Goal: Find specific page/section: Find specific page/section

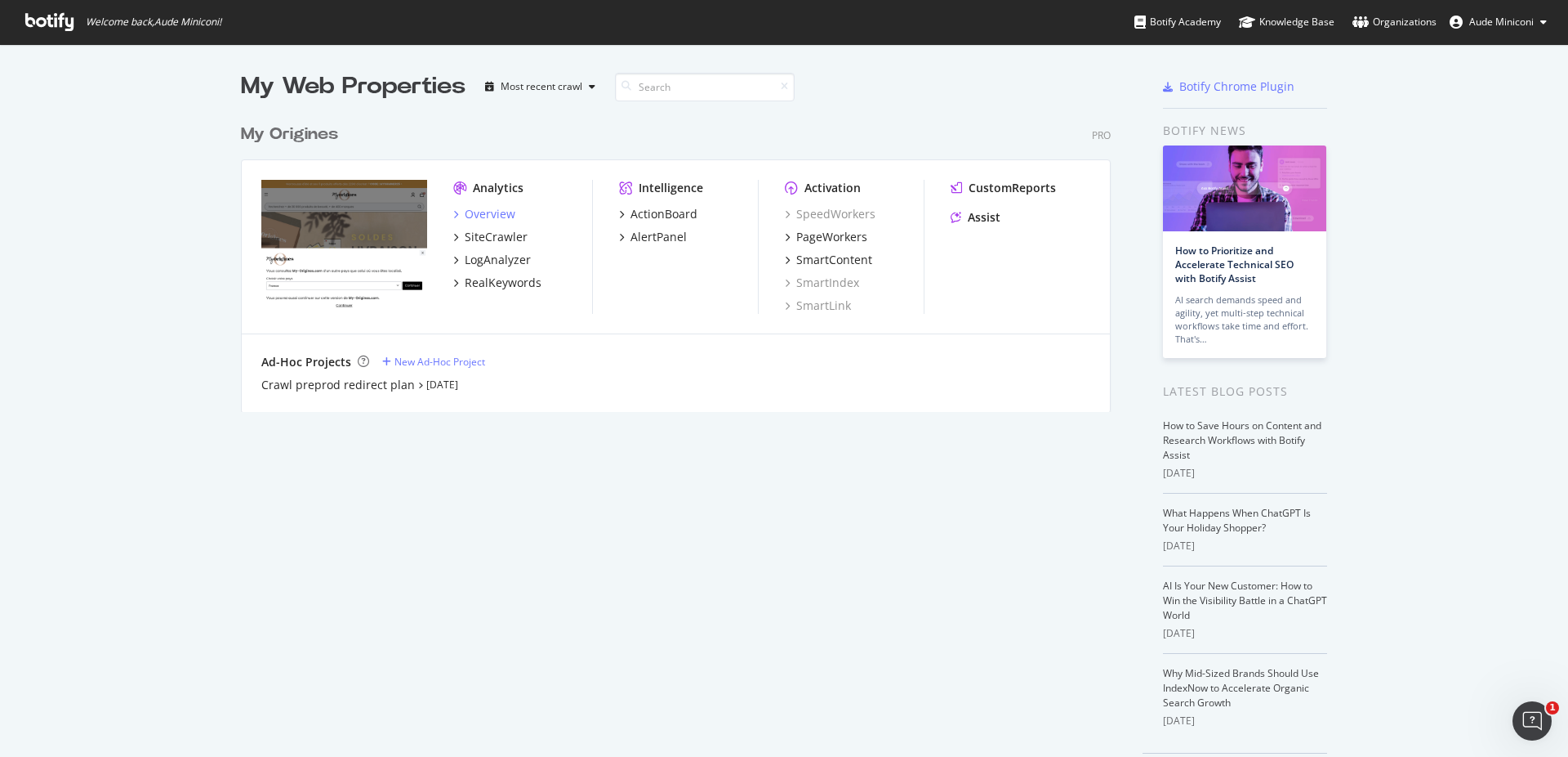
click at [499, 212] on div "Overview" at bounding box center [490, 214] width 51 height 16
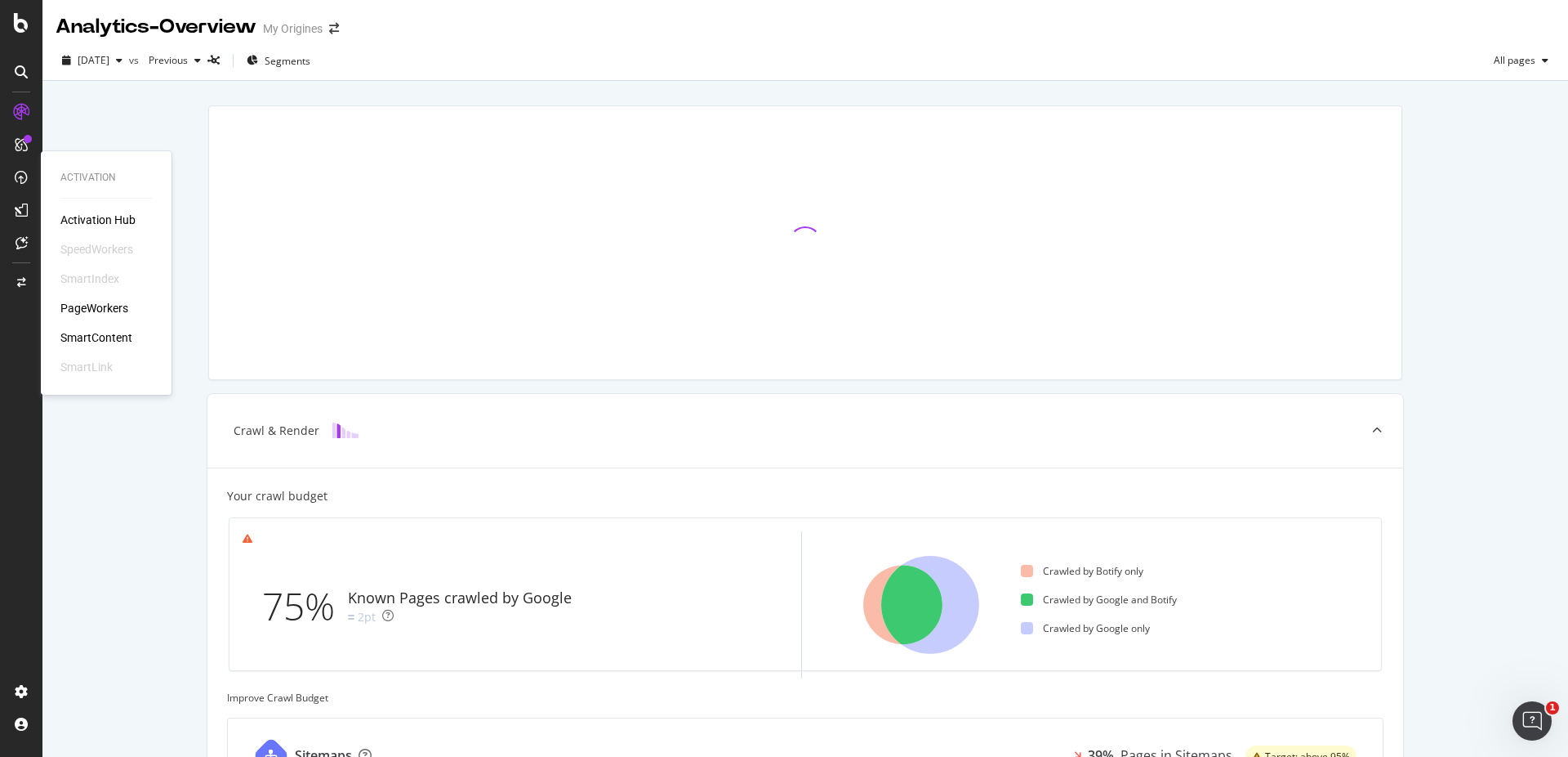
click at [102, 300] on div "Activation Hub SpeedWorkers SmartIndex PageWorkers SmartContent SmartLink" at bounding box center [106, 293] width 91 height 163
click at [104, 301] on div "PageWorkers" at bounding box center [95, 308] width 68 height 16
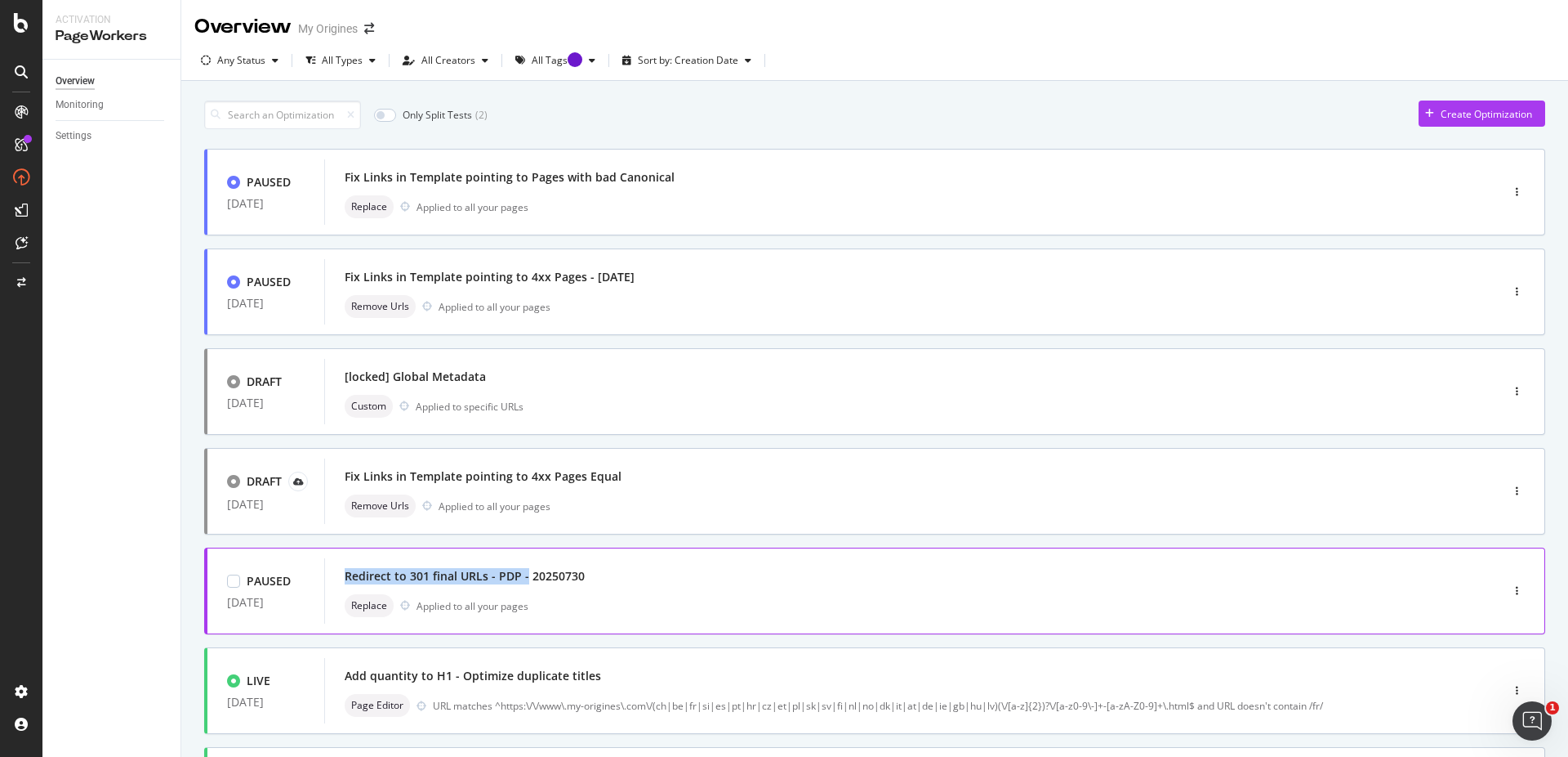
drag, startPoint x: 523, startPoint y: 580, endPoint x: 345, endPoint y: 572, distance: 178.2
click at [345, 572] on div "Redirect to 301 final URLs - PDP - 20250730" at bounding box center [464, 575] width 240 height 16
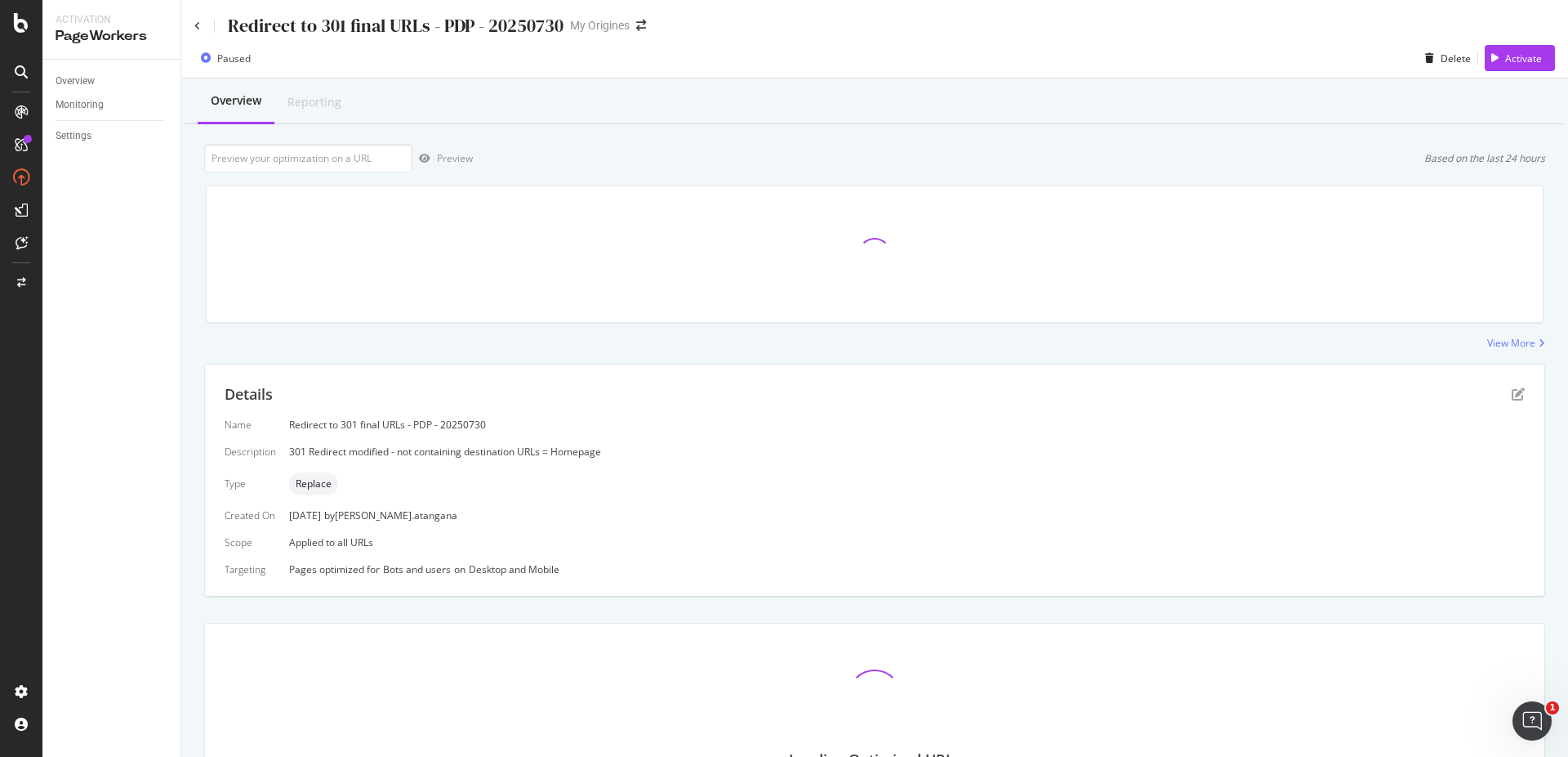
click at [470, 29] on div "Redirect to 301 final URLs - PDP - 20250730" at bounding box center [396, 25] width 336 height 25
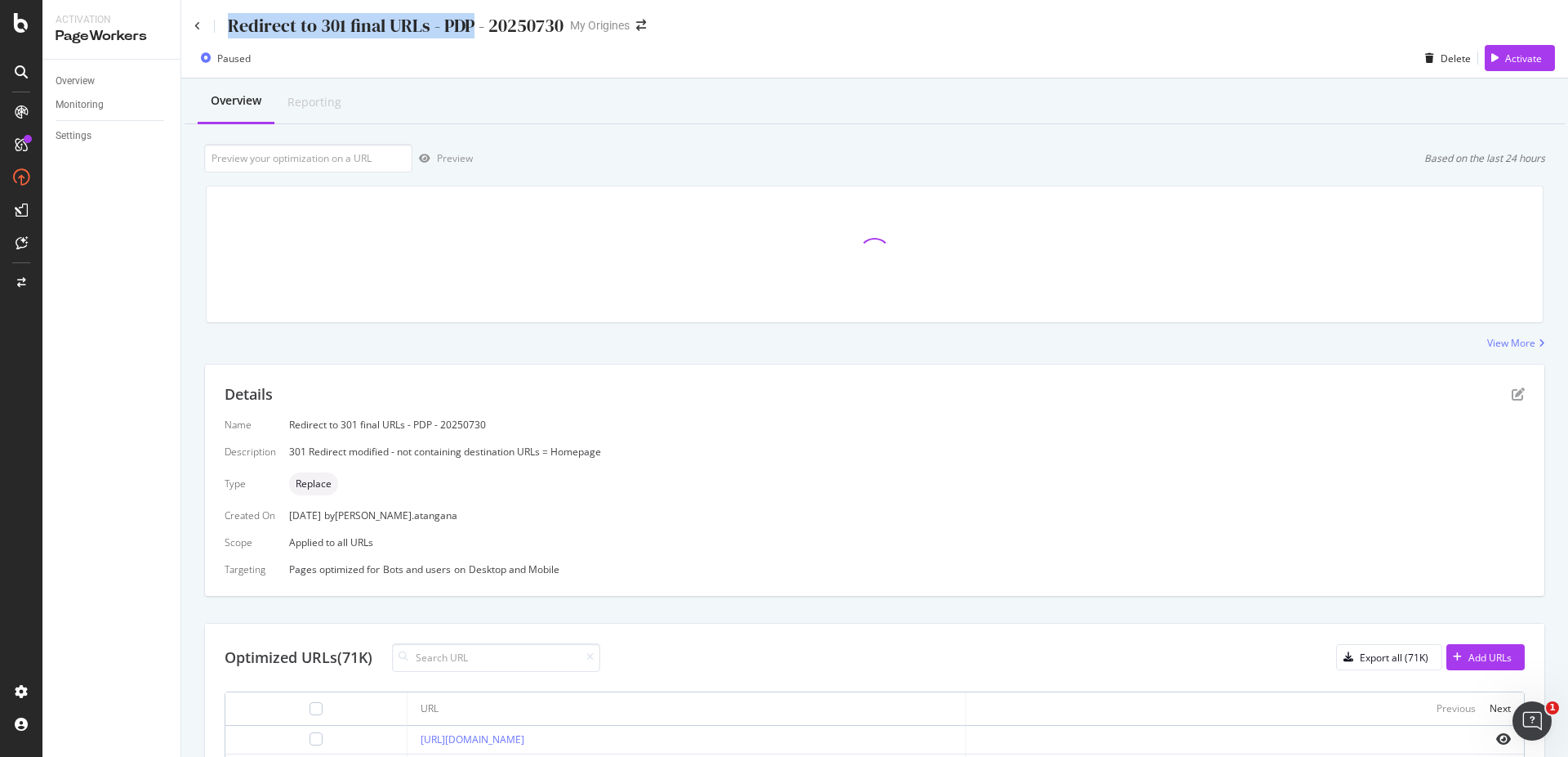
drag, startPoint x: 474, startPoint y: 32, endPoint x: 225, endPoint y: 25, distance: 249.1
click at [225, 25] on div "Redirect to 301 final URLs - PDP - 20250730" at bounding box center [378, 25] width 369 height 25
copy div "Redirect to 301 final URLs - PDP"
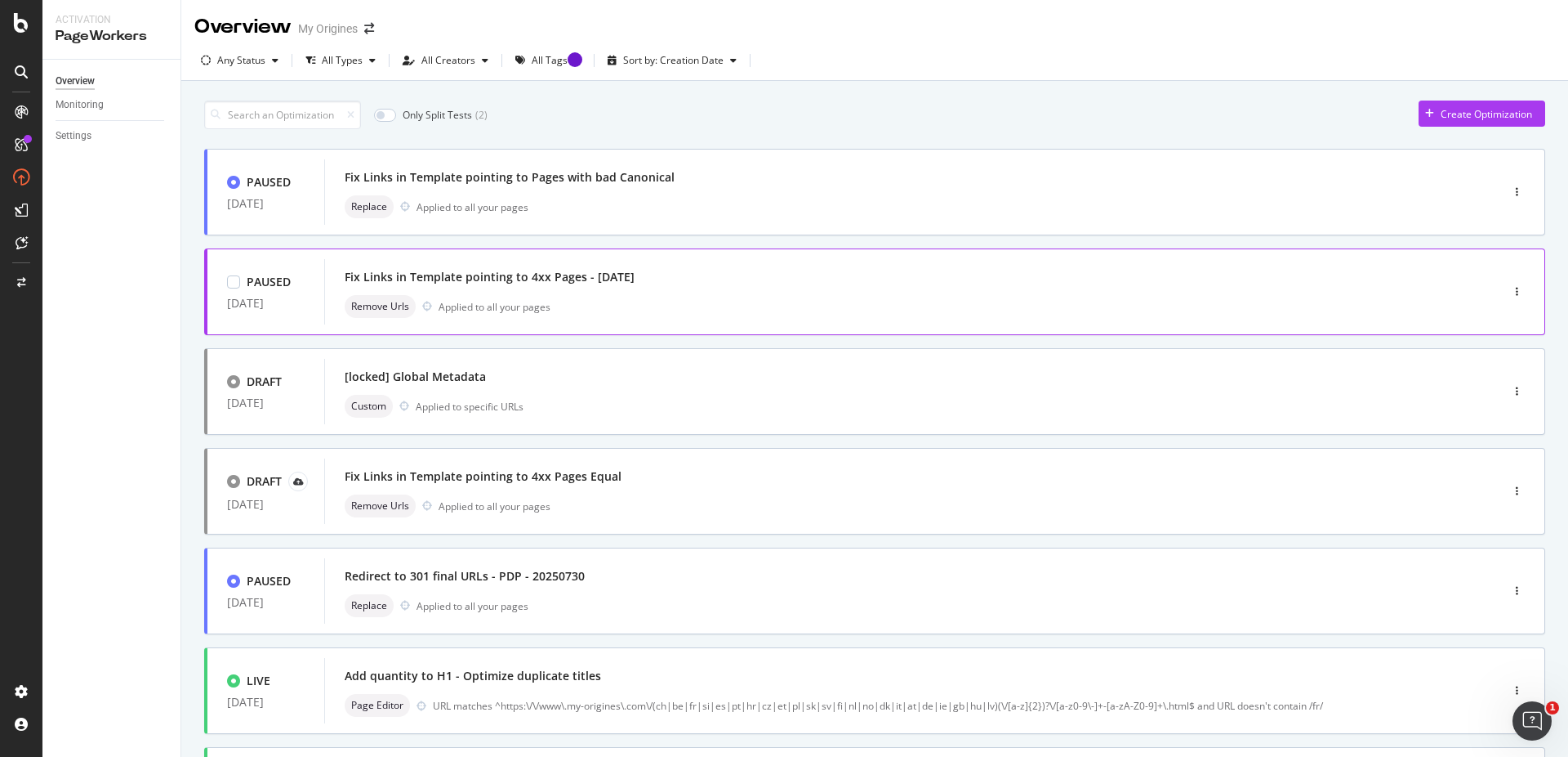
click at [663, 302] on div "Remove Urls Applied to all your pages" at bounding box center [887, 306] width 1086 height 23
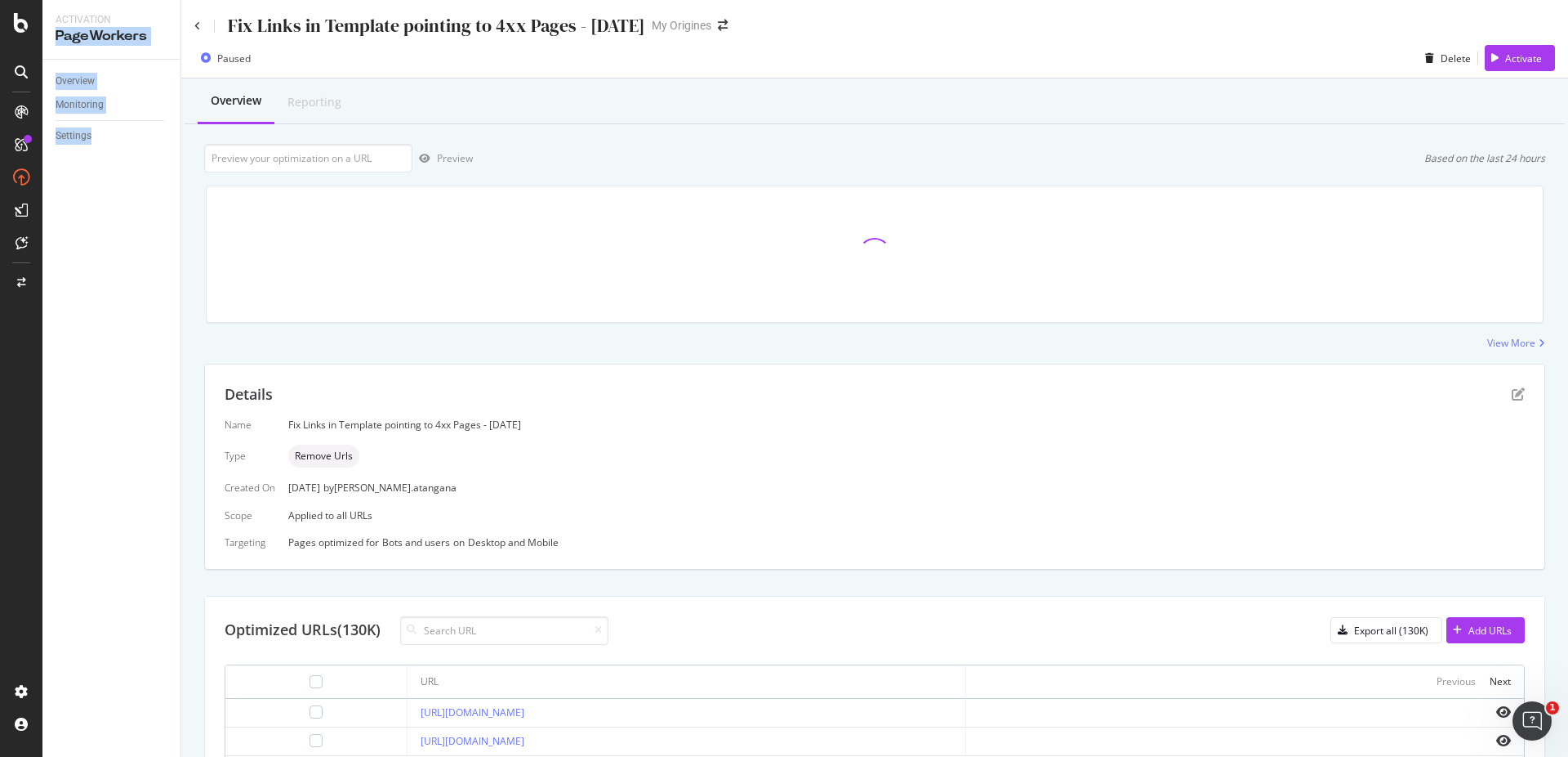
drag, startPoint x: 571, startPoint y: 30, endPoint x: 176, endPoint y: 14, distance: 395.3
click at [194, 14] on div "Fix Links in Template pointing to 4xx Pages - [DATE]" at bounding box center [420, 25] width 451 height 25
click at [309, 25] on div "Fix Links in Template pointing to 4xx Pages - [DATE]" at bounding box center [437, 25] width 417 height 25
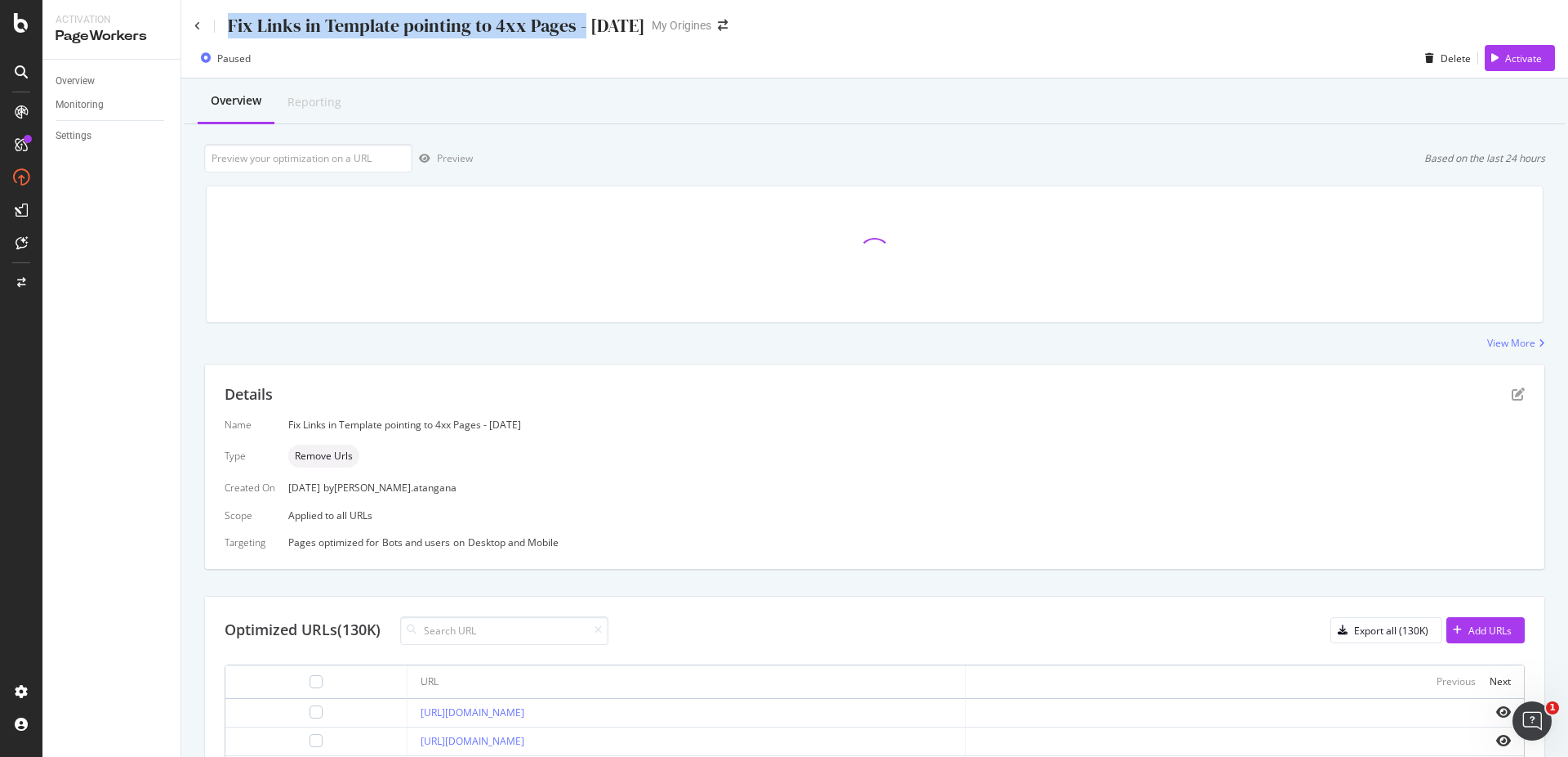
drag, startPoint x: 233, startPoint y: 26, endPoint x: 579, endPoint y: 30, distance: 346.0
click at [579, 30] on div "Fix Links in Template pointing to 4xx Pages - [DATE]" at bounding box center [437, 25] width 417 height 25
drag, startPoint x: 571, startPoint y: 29, endPoint x: 229, endPoint y: 11, distance: 342.5
click at [229, 13] on div "Fix Links in Template pointing to 4xx Pages - [DATE]" at bounding box center [420, 25] width 451 height 25
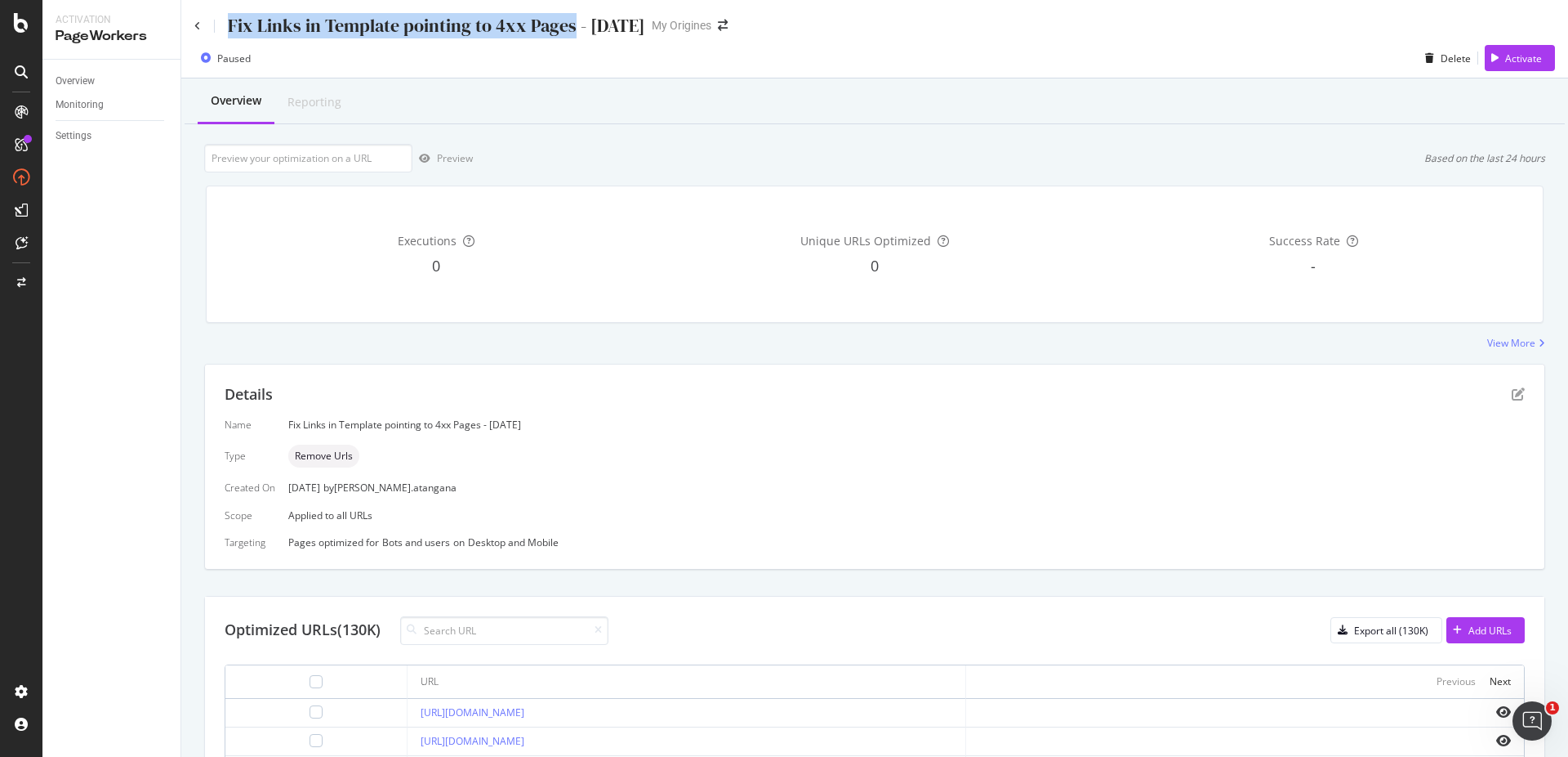
copy div "Fix Links in Template pointing to 4xx Pages"
